Goal: Task Accomplishment & Management: Use online tool/utility

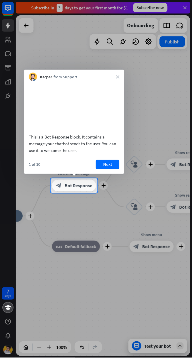
click at [104, 165] on button "Next" at bounding box center [107, 164] width 23 height 9
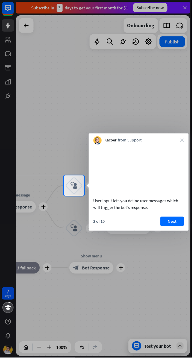
click at [176, 226] on button "Next" at bounding box center [171, 221] width 23 height 9
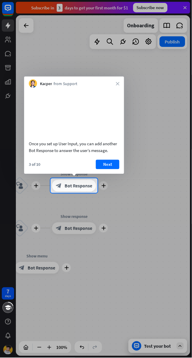
click at [112, 161] on button "Next" at bounding box center [107, 164] width 23 height 9
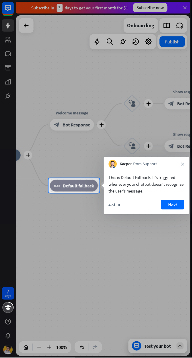
click at [181, 209] on button "Next" at bounding box center [172, 204] width 23 height 9
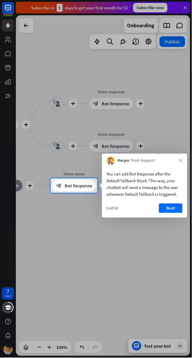
click at [180, 212] on button "Next" at bounding box center [170, 208] width 23 height 9
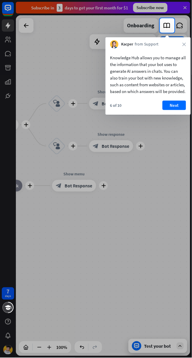
click at [183, 110] on button "Next" at bounding box center [173, 105] width 23 height 9
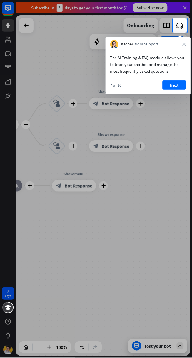
click at [181, 89] on button "Next" at bounding box center [173, 84] width 23 height 9
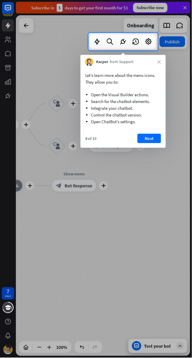
click at [159, 141] on button "Next" at bounding box center [148, 138] width 23 height 9
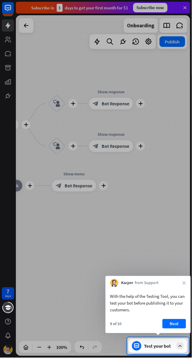
click at [180, 324] on button "Next" at bounding box center [173, 324] width 23 height 9
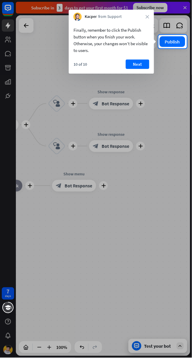
click at [138, 66] on button "Next" at bounding box center [137, 64] width 23 height 9
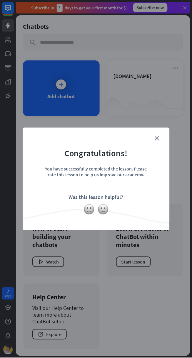
click at [103, 210] on img at bounding box center [103, 209] width 11 height 11
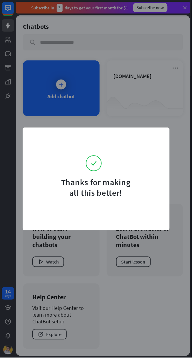
click at [157, 139] on form "Thanks for making all this better!" at bounding box center [96, 166] width 132 height 63
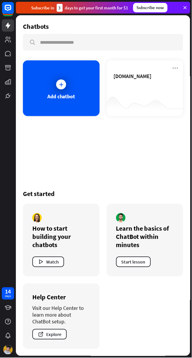
click at [185, 7] on icon at bounding box center [184, 7] width 5 height 5
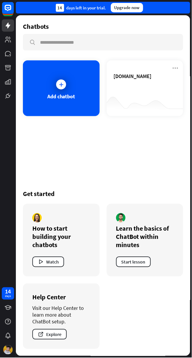
click at [38, 340] on button "Explore" at bounding box center [49, 335] width 34 height 11
click at [137, 97] on div at bounding box center [145, 104] width 77 height 23
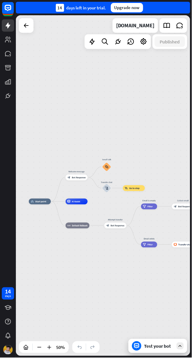
click at [142, 26] on div "[DOMAIN_NAME]" at bounding box center [135, 25] width 38 height 15
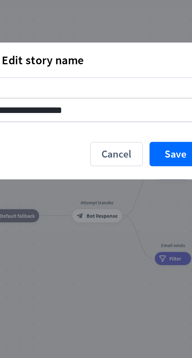
click at [127, 197] on button "Cancel" at bounding box center [123, 198] width 23 height 11
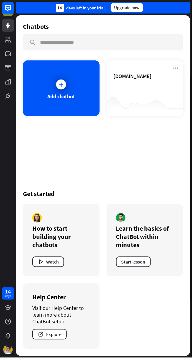
click at [75, 91] on div "Add chatbot" at bounding box center [61, 89] width 77 height 56
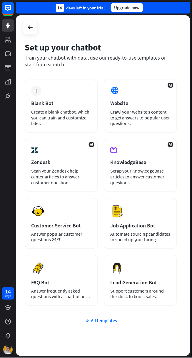
click at [164, 278] on div "Preview Lead Generation Bot Support customers around the clock to boost sales." at bounding box center [140, 280] width 73 height 51
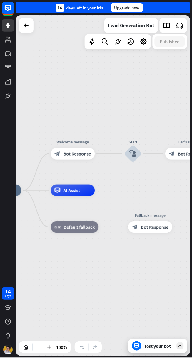
click at [81, 188] on div "AI Assist" at bounding box center [73, 191] width 44 height 12
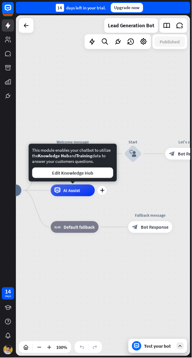
click at [136, 196] on div "home_2 Start point Welcome message block_bot_response Bot Response Start block_…" at bounding box center [64, 361] width 174 height 341
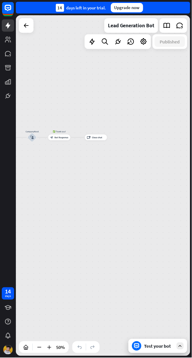
click at [59, 138] on span "Bot Response" at bounding box center [61, 137] width 14 height 3
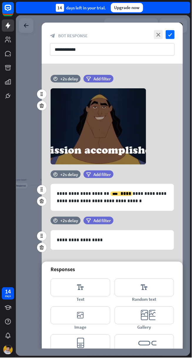
click at [158, 34] on icon "close" at bounding box center [158, 34] width 9 height 9
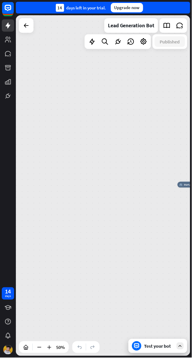
click at [35, 20] on div "Lead Generation Bot" at bounding box center [103, 25] width 174 height 21
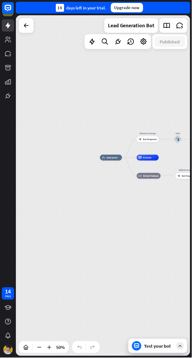
click at [28, 25] on icon at bounding box center [26, 25] width 7 height 7
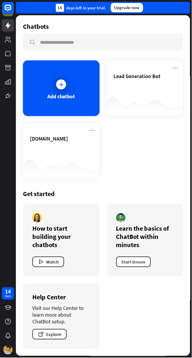
click at [11, 102] on link at bounding box center [8, 96] width 12 height 12
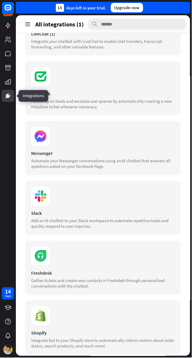
scroll to position [105, 0]
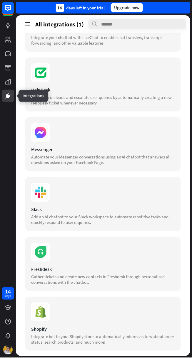
click at [61, 205] on div "Slack Add an AI chatbot to your Slack workspace to automate repetitive tasks an…" at bounding box center [102, 204] width 155 height 54
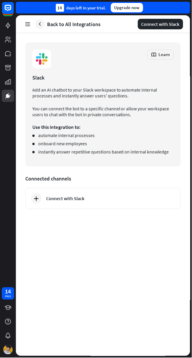
click at [32, 205] on div "Connect with Slack" at bounding box center [102, 198] width 155 height 21
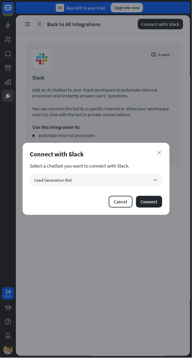
click at [122, 201] on button "Cancel" at bounding box center [121, 202] width 24 height 12
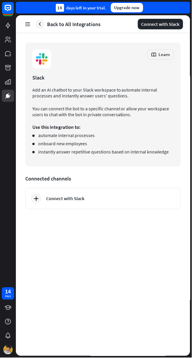
click at [42, 204] on div "Connect with Slack" at bounding box center [102, 198] width 155 height 21
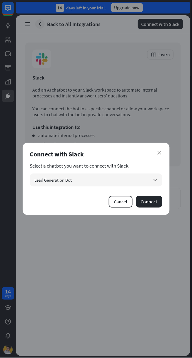
click at [159, 197] on button "Connect" at bounding box center [149, 202] width 26 height 12
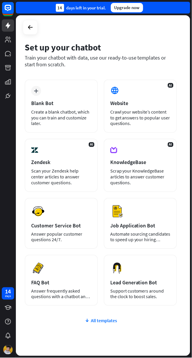
click at [89, 319] on icon at bounding box center [87, 321] width 5 height 6
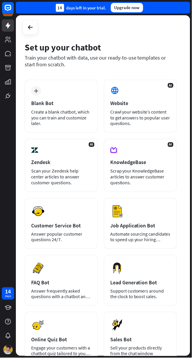
click at [29, 27] on icon at bounding box center [30, 27] width 7 height 7
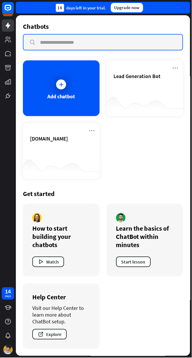
click at [44, 40] on input "text" at bounding box center [102, 42] width 159 height 15
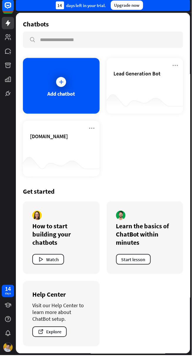
click at [6, 8] on rect at bounding box center [8, 8] width 12 height 12
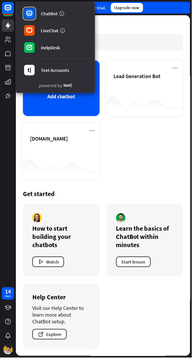
click at [35, 28] on div at bounding box center [30, 31] width 14 height 14
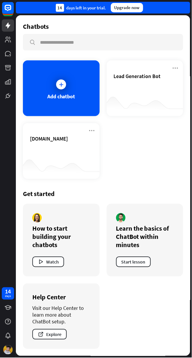
click at [4, 10] on rect at bounding box center [8, 8] width 12 height 12
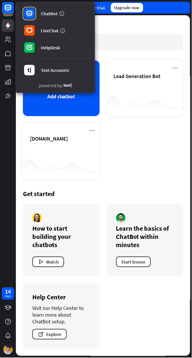
click at [62, 70] on div "Text Accounts" at bounding box center [55, 70] width 28 height 6
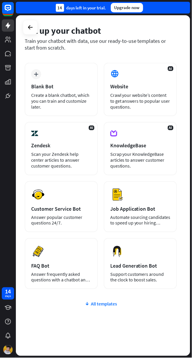
scroll to position [19, 0]
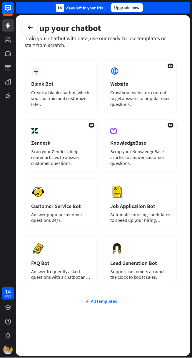
click at [54, 301] on div "All templates" at bounding box center [101, 302] width 152 height 6
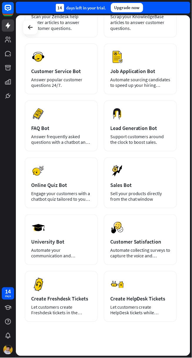
scroll to position [156, 0]
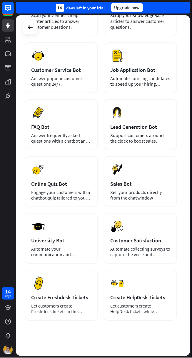
click at [140, 121] on div "Preview Lead Generation Bot Support customers around the clock to boost sales." at bounding box center [140, 124] width 73 height 51
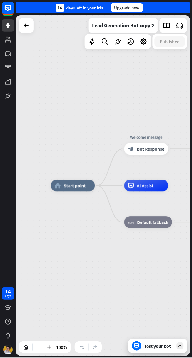
click at [32, 23] on div at bounding box center [26, 26] width 12 height 12
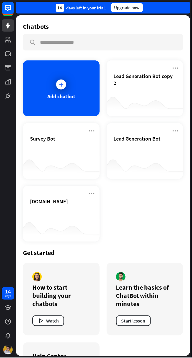
click at [177, 68] on icon at bounding box center [175, 68] width 7 height 7
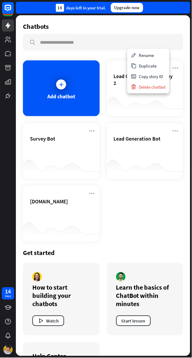
click at [159, 91] on div "Delete chatbot" at bounding box center [148, 87] width 40 height 11
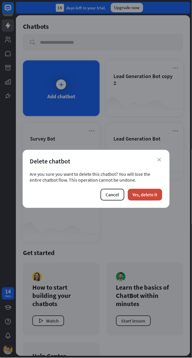
click at [155, 193] on button "Yes, delete it" at bounding box center [145, 195] width 34 height 12
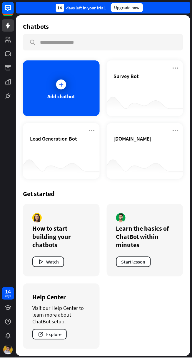
click at [145, 265] on button "Start lesson" at bounding box center [133, 262] width 35 height 11
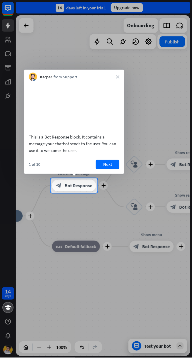
click at [109, 164] on button "Next" at bounding box center [107, 164] width 23 height 9
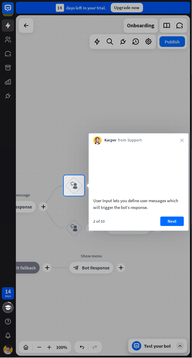
click at [175, 226] on button "Next" at bounding box center [171, 221] width 23 height 9
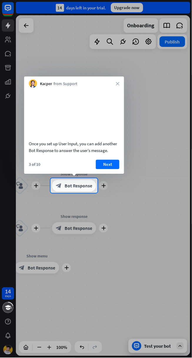
click at [105, 162] on button "Next" at bounding box center [107, 164] width 23 height 9
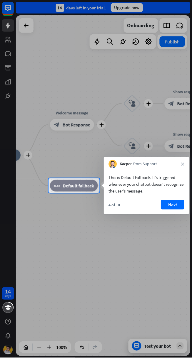
click at [172, 205] on button "Next" at bounding box center [172, 204] width 23 height 9
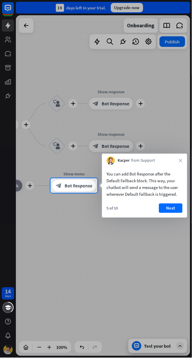
click at [170, 207] on button "Next" at bounding box center [170, 208] width 23 height 9
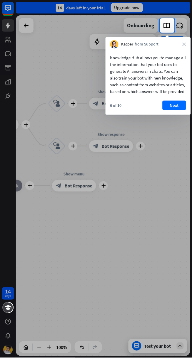
click at [176, 110] on button "Next" at bounding box center [173, 105] width 23 height 9
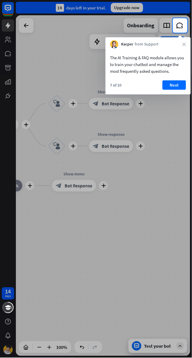
click at [176, 87] on button "Next" at bounding box center [173, 84] width 23 height 9
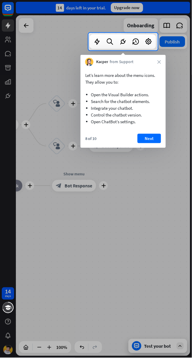
click at [155, 138] on button "Next" at bounding box center [148, 138] width 23 height 9
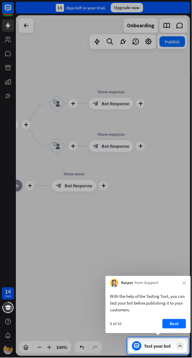
click at [180, 324] on button "Next" at bounding box center [173, 324] width 23 height 9
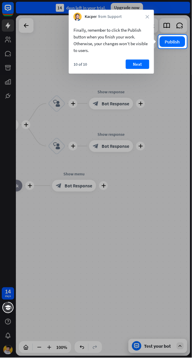
click at [176, 45] on button "Publish" at bounding box center [173, 41] width 26 height 11
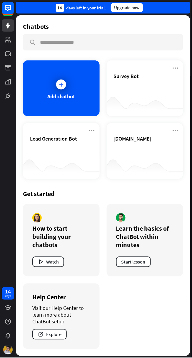
click at [0, 0] on icon at bounding box center [0, 0] width 0 height 0
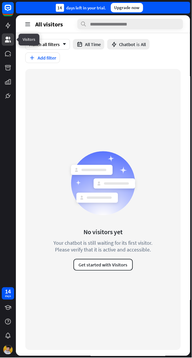
click at [0, 0] on icon at bounding box center [0, 0] width 0 height 0
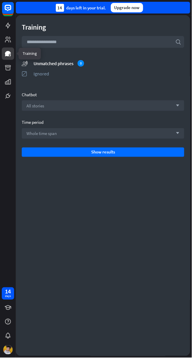
click at [0, 0] on icon at bounding box center [0, 0] width 0 height 0
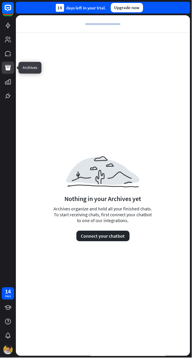
click at [92, 238] on button "Connect your chatbot" at bounding box center [102, 236] width 53 height 11
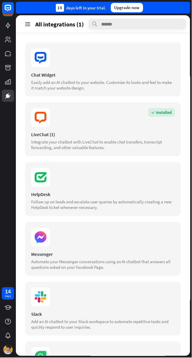
click at [13, 83] on link at bounding box center [8, 82] width 12 height 12
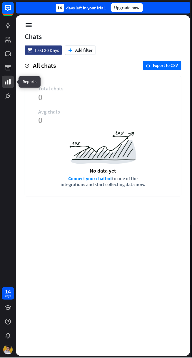
click at [0, 0] on icon at bounding box center [0, 0] width 0 height 0
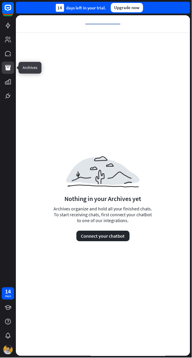
click at [0, 0] on icon at bounding box center [0, 0] width 0 height 0
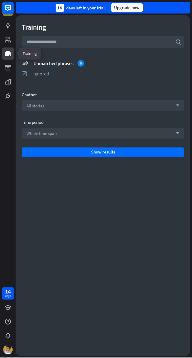
click at [0, 0] on icon at bounding box center [0, 0] width 0 height 0
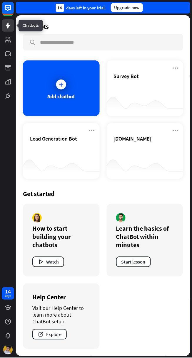
click at [126, 261] on button "Start lesson" at bounding box center [133, 262] width 35 height 11
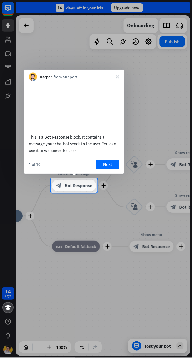
click at [59, 186] on icon "block_bot_response" at bounding box center [59, 186] width 6 height 6
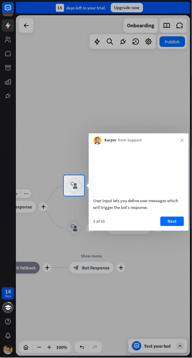
click at [169, 225] on button "Next" at bounding box center [171, 221] width 23 height 9
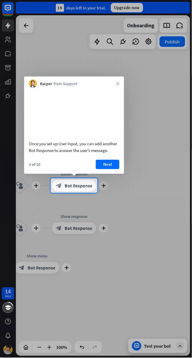
click at [68, 186] on span "Bot Response" at bounding box center [79, 186] width 28 height 6
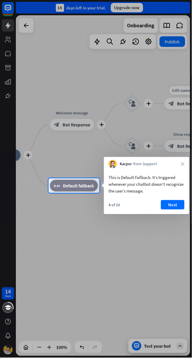
click at [61, 185] on div "block_fallback Default fallback" at bounding box center [74, 186] width 48 height 12
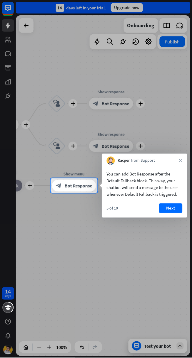
click at [64, 186] on div "block_bot_response Bot Response" at bounding box center [74, 186] width 44 height 12
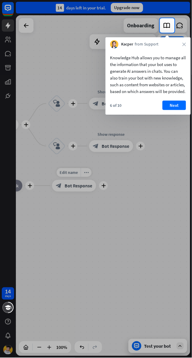
click at [172, 110] on button "Next" at bounding box center [173, 105] width 23 height 9
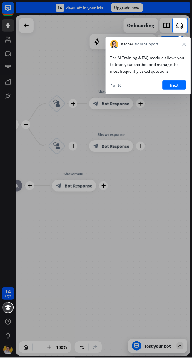
click at [180, 85] on button "Next" at bounding box center [173, 84] width 23 height 9
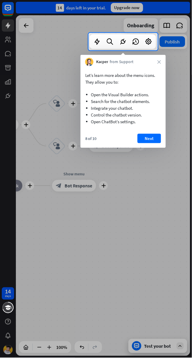
click at [127, 45] on icon at bounding box center [123, 42] width 8 height 8
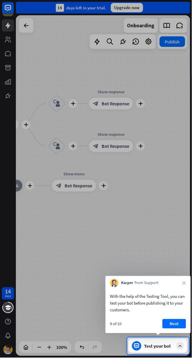
click at [178, 321] on button "Next" at bounding box center [173, 324] width 23 height 9
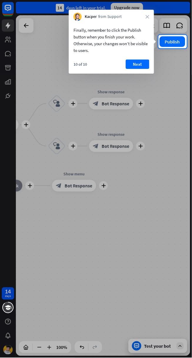
click at [169, 43] on button "Publish" at bounding box center [173, 41] width 26 height 11
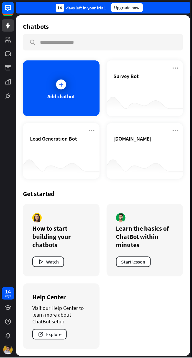
click at [8, 8] on icon at bounding box center [7, 7] width 3 height 1
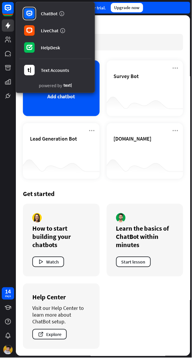
click at [34, 52] on div at bounding box center [30, 48] width 14 height 14
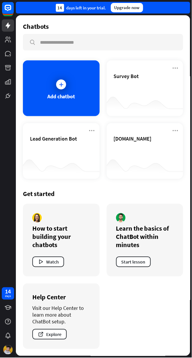
click at [152, 142] on span "[DOMAIN_NAME]" at bounding box center [133, 139] width 38 height 7
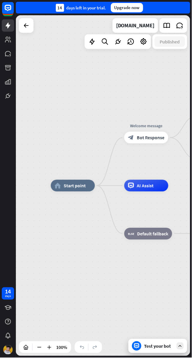
click at [148, 24] on div "[DOMAIN_NAME]" at bounding box center [135, 25] width 38 height 15
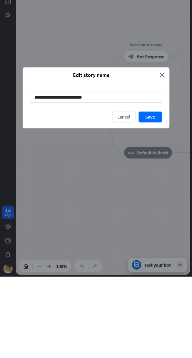
type input "**********"
click at [124, 199] on button "Cancel" at bounding box center [123, 198] width 23 height 11
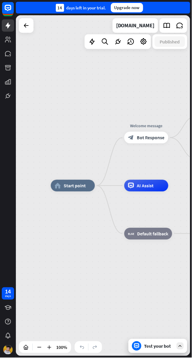
click at [117, 38] on icon at bounding box center [118, 42] width 8 height 8
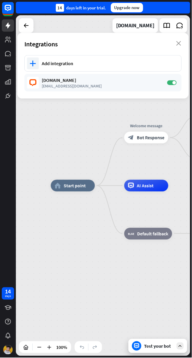
click at [156, 65] on div "Add integration" at bounding box center [109, 64] width 134 height 6
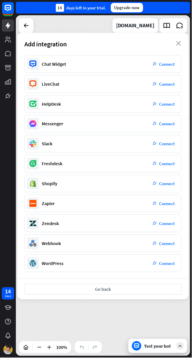
click at [165, 86] on span "Connect" at bounding box center [167, 84] width 16 height 6
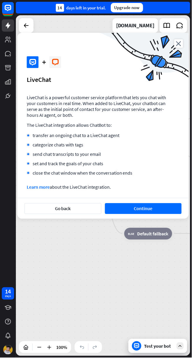
click at [144, 206] on button "Continue" at bounding box center [143, 209] width 77 height 11
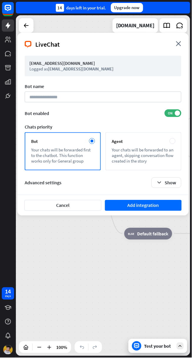
click at [150, 159] on div "Your chats will be forwarded to an agent, skipping conversation flow created in…" at bounding box center [143, 155] width 63 height 17
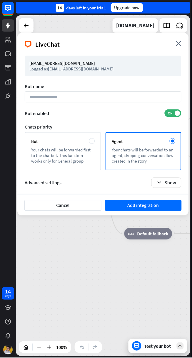
click at [73, 151] on div "Your chats will be forwarded first to the chatbot. This function works only for…" at bounding box center [62, 155] width 63 height 17
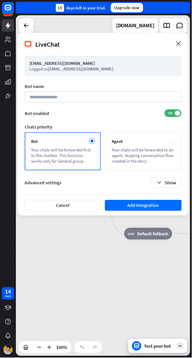
click at [174, 210] on button "Add integration" at bounding box center [143, 205] width 77 height 11
click at [174, 184] on button "Show" at bounding box center [166, 183] width 30 height 11
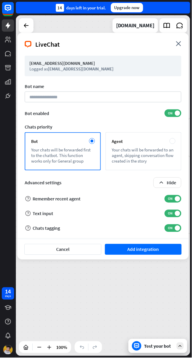
click at [179, 43] on icon "close" at bounding box center [178, 43] width 5 height 5
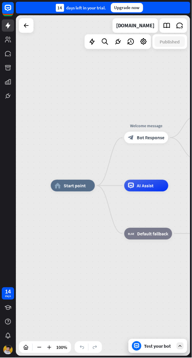
click at [91, 39] on icon at bounding box center [92, 42] width 8 height 8
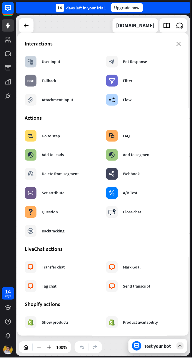
click at [179, 44] on icon "close" at bounding box center [178, 44] width 5 height 5
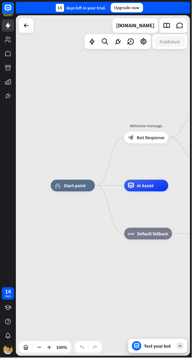
click at [23, 32] on div at bounding box center [26, 25] width 15 height 15
click at [30, 19] on div at bounding box center [26, 25] width 15 height 15
click at [0, 0] on icon at bounding box center [0, 0] width 0 height 0
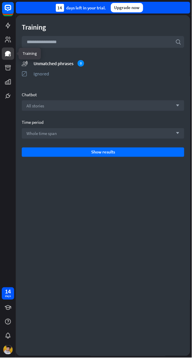
click at [0, 0] on icon at bounding box center [0, 0] width 0 height 0
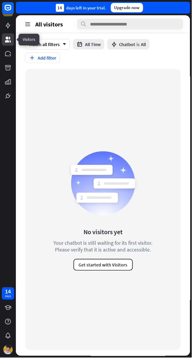
click at [130, 265] on button "Get started with Visitors" at bounding box center [102, 265] width 59 height 12
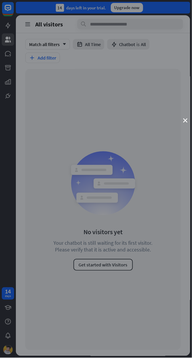
click at [185, 121] on icon "close" at bounding box center [185, 121] width 4 height 4
